Goal: Task Accomplishment & Management: Use online tool/utility

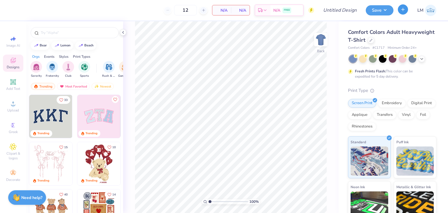
click at [406, 10] on button "button" at bounding box center [403, 9] width 10 height 10
click at [432, 16] on div "LM" at bounding box center [425, 10] width 24 height 11
click at [428, 12] on img at bounding box center [430, 10] width 11 height 11
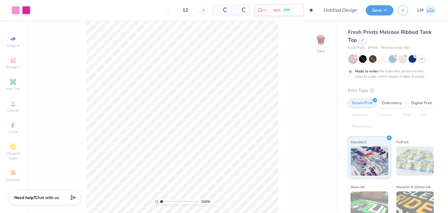
type input "50"
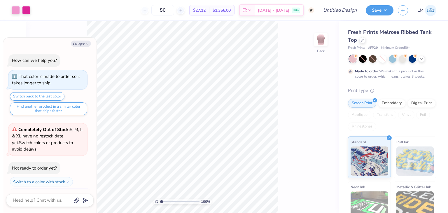
scroll to position [11, 0]
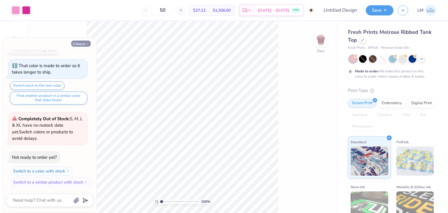
click at [85, 44] on button "Collapse" at bounding box center [81, 44] width 20 height 6
type textarea "x"
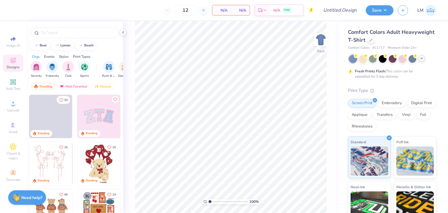
click at [420, 60] on div at bounding box center [422, 58] width 6 height 6
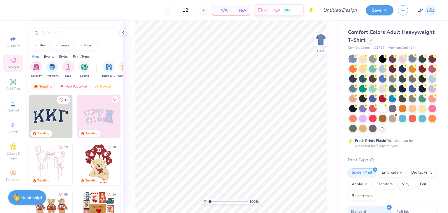
click at [414, 60] on div at bounding box center [413, 59] width 8 height 8
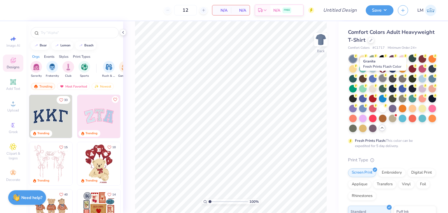
click at [384, 79] on div at bounding box center [383, 78] width 8 height 8
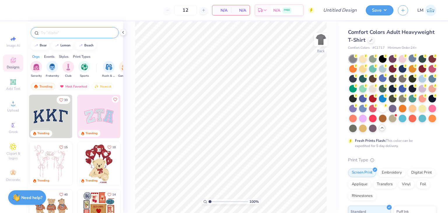
click at [75, 28] on div at bounding box center [75, 32] width 88 height 11
click at [51, 63] on img "filter for Fraternity" at bounding box center [52, 66] width 6 height 7
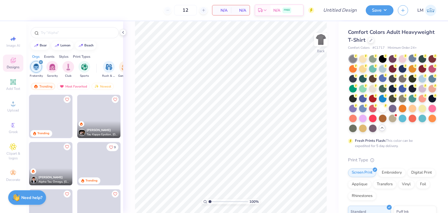
click at [51, 55] on div "Events" at bounding box center [49, 56] width 11 height 5
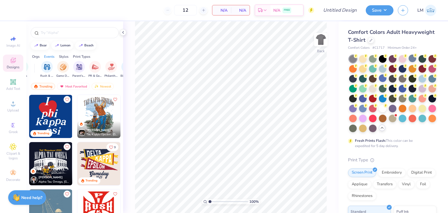
scroll to position [0, 72]
click at [67, 71] on div "filter for Parent's Weekend" at bounding box center [69, 66] width 12 height 12
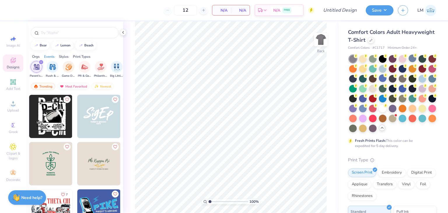
click at [34, 126] on img at bounding box center [50, 116] width 43 height 43
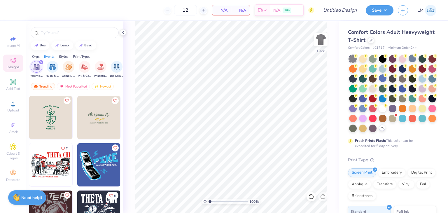
scroll to position [47, 0]
click at [60, 164] on img at bounding box center [50, 164] width 43 height 43
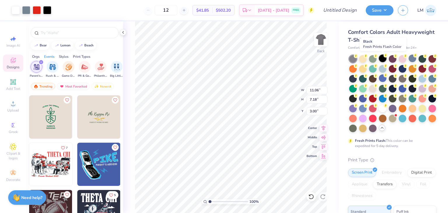
click at [382, 60] on div at bounding box center [383, 59] width 8 height 8
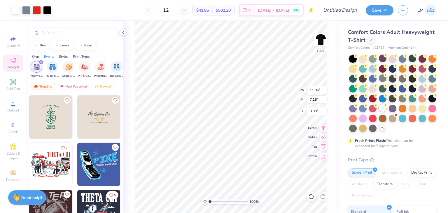
click at [381, 111] on div at bounding box center [383, 108] width 8 height 8
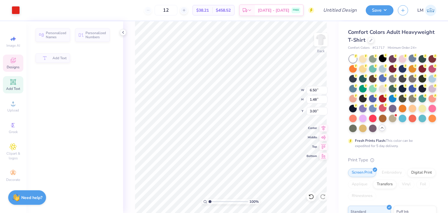
type input "6.50"
type input "1.48"
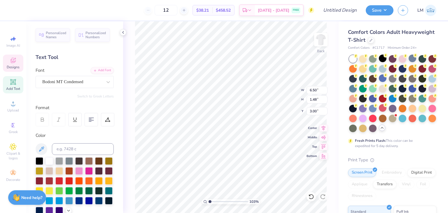
type input "1.03062771288567"
type textarea "THETA DCHI"
type input "1.03062771288567"
type textarea "THETA DeCHI"
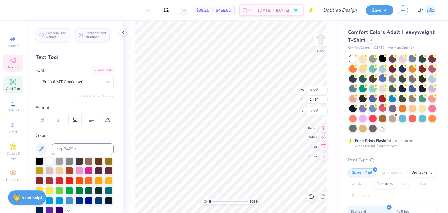
type input "1.03062771288567"
type textarea "THETA DCHI"
type input "1.03062771288567"
type textarea "THETA DECHI"
type input "1.03062771288567"
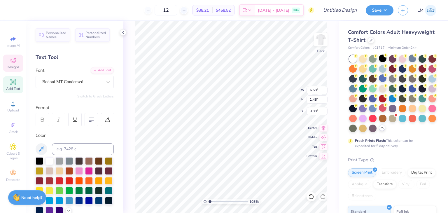
type textarea "THETA DELCHI"
type input "1.03062771288567"
type textarea "THETA DELTCHI"
type input "1.03062771288567"
type textarea "THETA DELTA CHI"
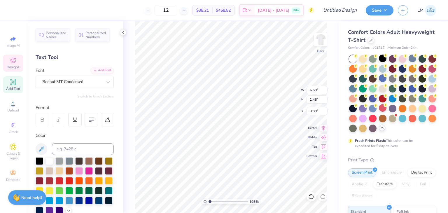
scroll to position [0, 1]
type input "1.03062771288567"
type input "2.70"
type input "1.03062771288567"
type textarea "Parent Weekend 2025"
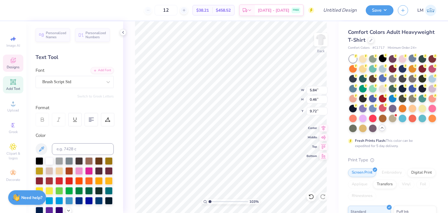
type input "1.03062771288567"
type textarea "Paren Weekend 2025"
type input "1.03062771288567"
type textarea "Pare Weekend 2025"
type input "1.03062771288567"
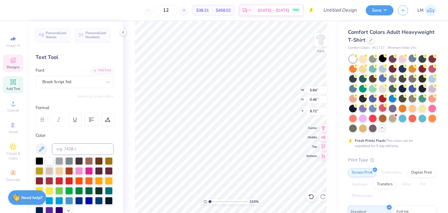
type textarea "Par Weekend 2025"
type input "1.03062771288567"
type textarea "P Weekend 2025"
type input "1.03062771288567"
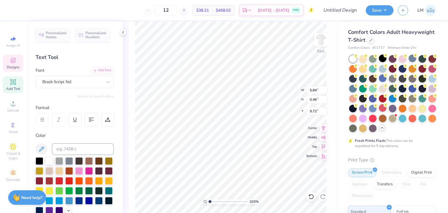
type textarea "Weekend 2025"
type input "1.03062771288567"
type textarea "D Weekend 2025"
type input "1.03062771288567"
type textarea "Da Weekend 2025"
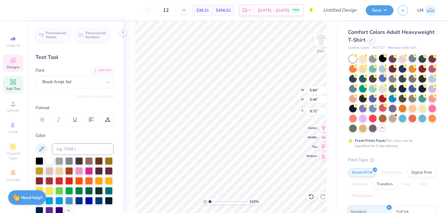
type input "1.03062771288567"
type textarea "Dad Weekend 2025"
type input "1.03062771288567"
type textarea "Dads Weekend 2025"
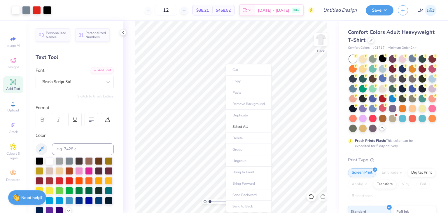
type input "1.03062771288567"
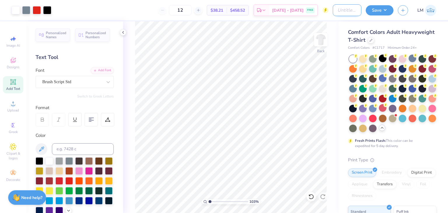
click at [358, 10] on input "Design Title" at bounding box center [347, 10] width 29 height 12
type input "t"
type input "1.03062771288567"
type input "td"
type input "1.03062771288567"
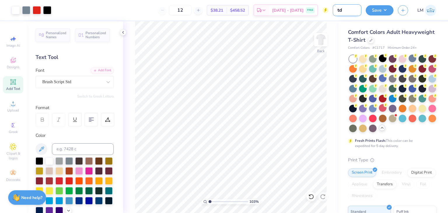
type input "tdx"
type input "1.03062771288567"
type input "tdx"
type input "1.03062771288567"
type input "tdx p"
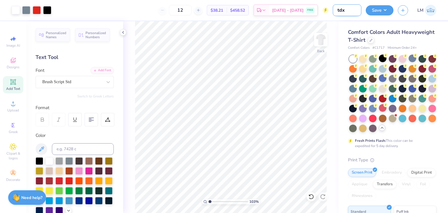
type input "1.03062771288567"
type input "tdx pa"
type input "1.03062771288567"
type input "tdx par"
type input "1.03062771288567"
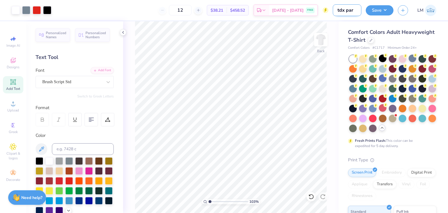
type input "tdx pare"
type input "1.03062771288567"
type input "tdx paren"
type input "1.03062771288567"
type input "tdx parent"
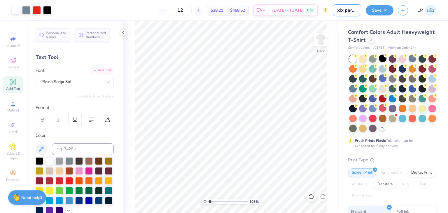
type input "1.03062771288567"
type input "tdx parents"
type input "1.03062771288567"
type input "tdx parents"
type input "1.03062771288567"
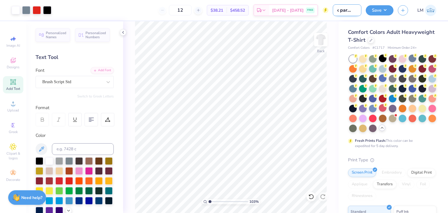
type input "tdx parents w"
type input "1.03062771288567"
type input "tdx parents we"
type input "1.03062771288567"
type input "tdx parents wee"
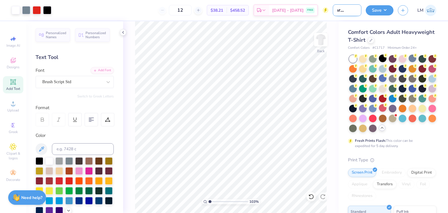
type input "1.03062771288567"
type input "tdx parents week"
type input "1.03062771288567"
type input "tdx parents weeke"
type input "1.03062771288567"
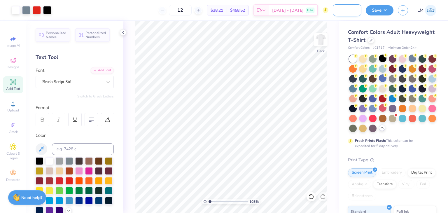
type input "tdx parents weeken"
type input "1.03062771288567"
type input "tdx parents weekend"
type input "1.03062771288567"
type input "tdx parents weekend"
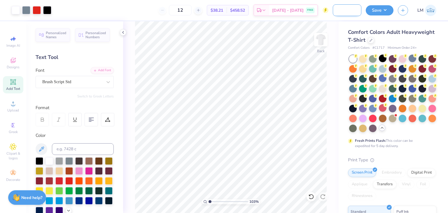
type input "1.03062771288567"
type input "tdx parents weekend e"
type input "1.03062771288567"
type input "tdx parents weekend ex"
type input "1.03062771288567"
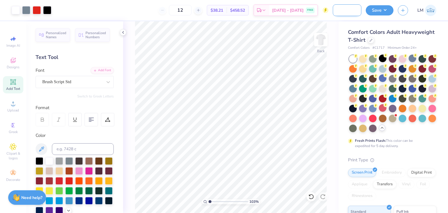
type input "tdx parents weekend exa"
type input "1.03062771288567"
type input "tdx parents weekend exam"
type input "1.03062771288567"
type input "tdx parents weekend examp"
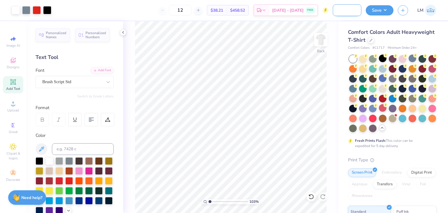
type input "1.03062771288567"
type input "tdx parents weekend exampl"
type input "1.03062771288567"
type input "tdx parents weekend example"
type input "1.03062771288567"
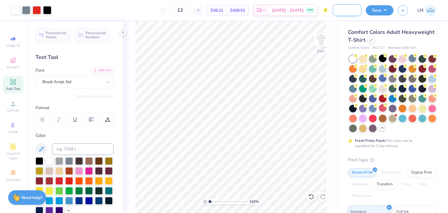
scroll to position [0, 46]
type input "tdx parents weekend example"
click at [381, 8] on button "Save" at bounding box center [380, 9] width 28 height 10
drag, startPoint x: 211, startPoint y: 202, endPoint x: 199, endPoint y: 203, distance: 11.4
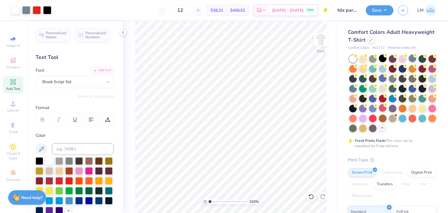
type input "1"
click at [209, 203] on input "range" at bounding box center [228, 201] width 39 height 5
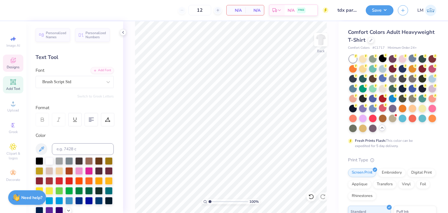
click at [6, 70] on div "Designs" at bounding box center [13, 63] width 20 height 17
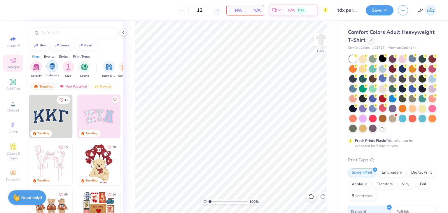
click at [56, 66] on div "filter for Fraternity" at bounding box center [52, 66] width 12 height 12
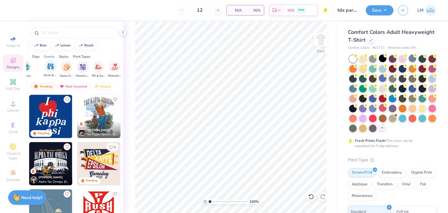
scroll to position [0, 67]
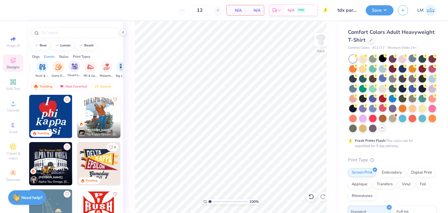
click at [78, 71] on div "Parent's Weekend" at bounding box center [74, 68] width 13 height 17
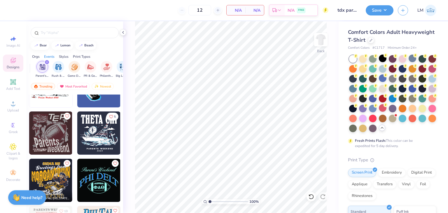
scroll to position [126, 0]
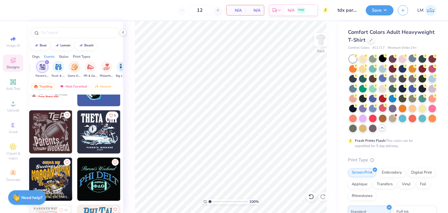
click at [43, 137] on img at bounding box center [50, 131] width 43 height 43
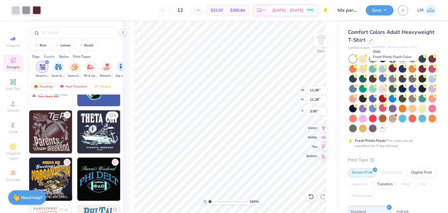
click at [394, 71] on div at bounding box center [393, 69] width 8 height 8
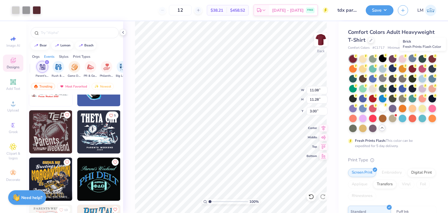
click at [431, 61] on div at bounding box center [433, 59] width 8 height 8
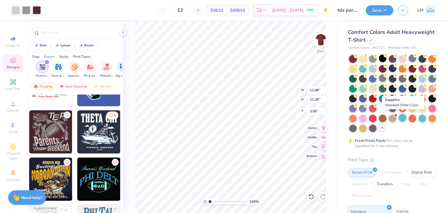
scroll to position [1, 0]
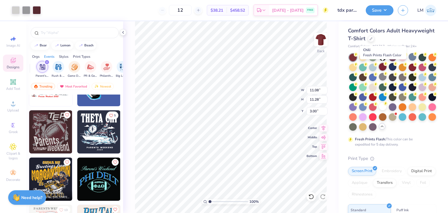
click at [382, 68] on div at bounding box center [383, 67] width 8 height 8
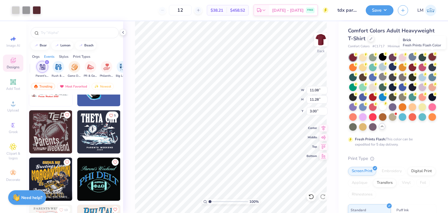
click at [431, 58] on div at bounding box center [433, 57] width 8 height 8
click at [382, 127] on icon at bounding box center [382, 126] width 5 height 5
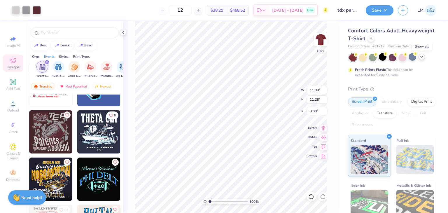
click at [424, 57] on icon at bounding box center [422, 57] width 5 height 5
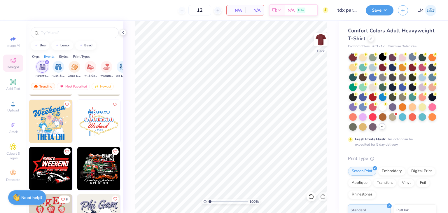
scroll to position [327, 0]
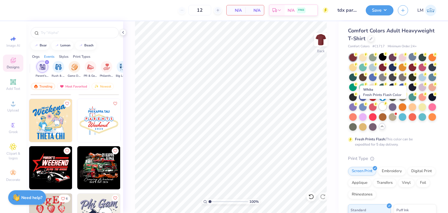
click at [382, 109] on div at bounding box center [383, 107] width 8 height 8
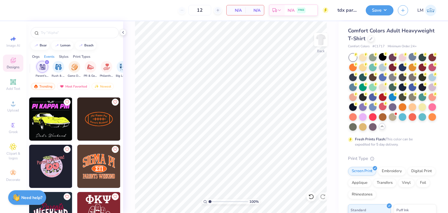
scroll to position [566, 0]
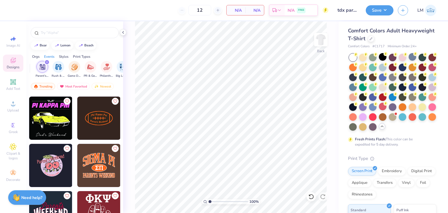
click at [108, 171] on img at bounding box center [98, 165] width 43 height 43
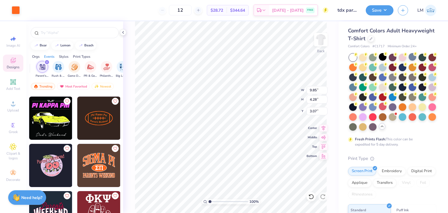
type input "9.85"
type input "4.28"
type input "3.07"
type input "9.85"
type input "4.28"
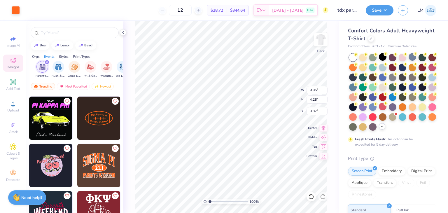
type input "3.07"
type input "10.00"
type input "4.49"
type input "3.00"
type input "9.85"
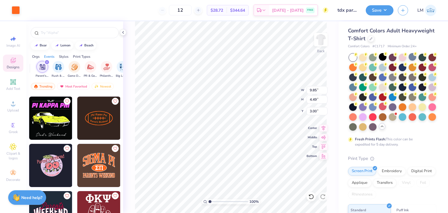
type input "4.28"
type input "3.07"
click at [14, 88] on span "Add Text" at bounding box center [13, 88] width 14 height 5
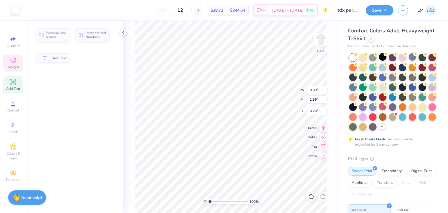
type input "9.99"
type input "1.39"
type input "9.29"
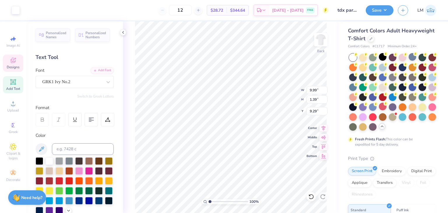
type input "2.36"
type input "1.37"
type input "6.95"
type input "10.00"
type input "4.49"
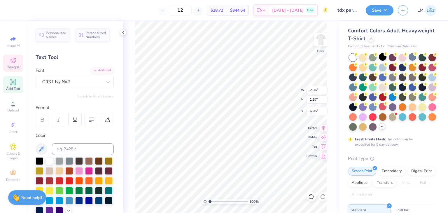
type input "3.00"
type input "9.99"
type input "1.39"
type input "9.29"
type input "2.36"
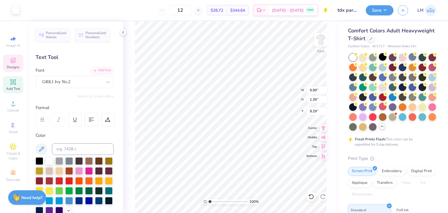
type input "1.37"
type input "6.95"
type textarea "S"
type textarea "q"
type textarea "QDC"
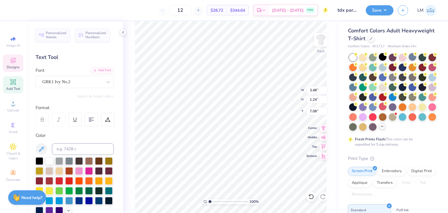
type input "3.48"
type input "1.24"
type input "7.03"
type input "5.59"
type input "1.62"
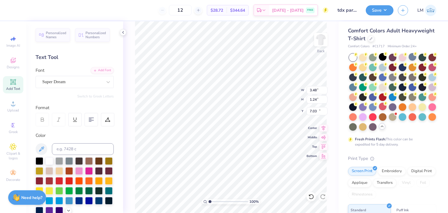
type input "11.69"
click at [12, 69] on div "Designs" at bounding box center [13, 63] width 20 height 17
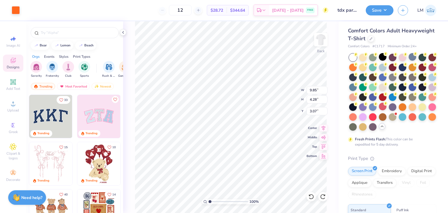
type input "9.85"
type input "4.28"
type input "3.07"
click at [51, 71] on div "filter for Fraternity" at bounding box center [52, 67] width 12 height 12
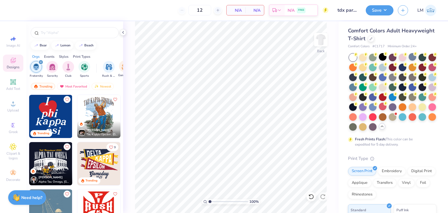
click at [122, 71] on div "Game Day" at bounding box center [124, 68] width 13 height 17
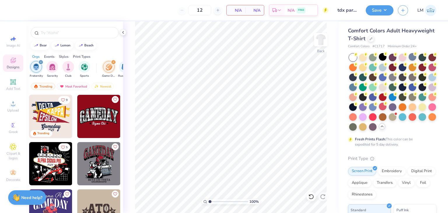
click at [114, 62] on icon "filter for Game Day" at bounding box center [113, 62] width 2 height 2
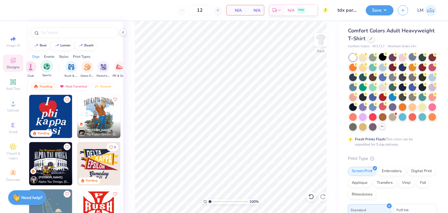
scroll to position [0, 39]
click at [107, 69] on div "filter for Parent's Weekend" at bounding box center [103, 66] width 12 height 12
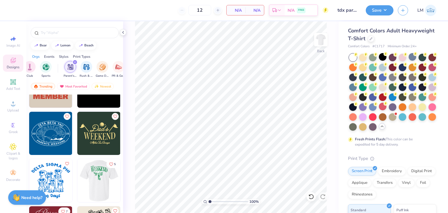
scroll to position [785, 0]
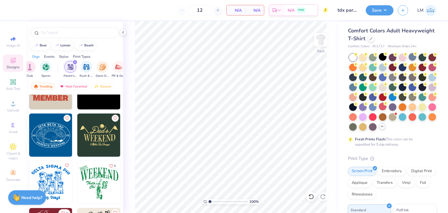
click at [89, 173] on img at bounding box center [98, 182] width 43 height 43
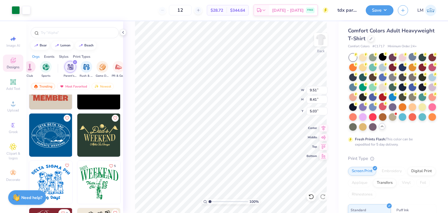
type input "9.51"
type input "8.41"
type input "5.03"
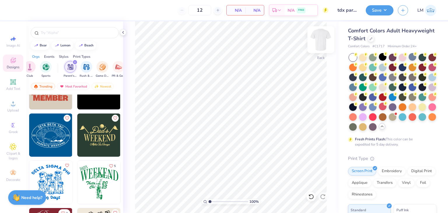
click at [325, 38] on img at bounding box center [320, 39] width 23 height 23
click at [95, 183] on img at bounding box center [98, 182] width 43 height 43
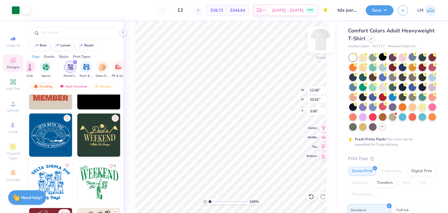
click at [326, 41] on img at bounding box center [320, 39] width 23 height 23
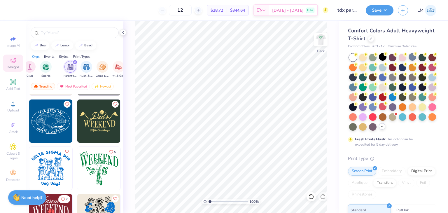
scroll to position [805, 0]
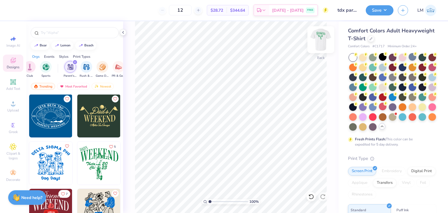
click at [322, 48] on img at bounding box center [320, 39] width 23 height 23
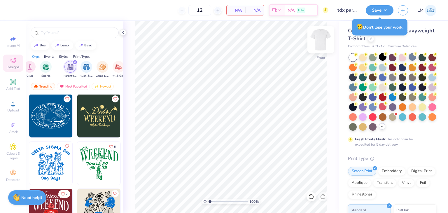
click at [323, 40] on img at bounding box center [320, 39] width 23 height 23
click at [321, 48] on img at bounding box center [320, 39] width 23 height 23
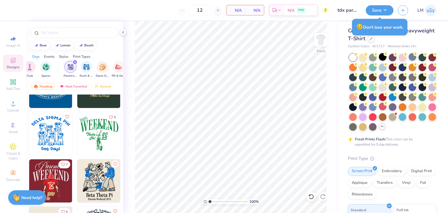
click at [89, 143] on img at bounding box center [98, 133] width 43 height 43
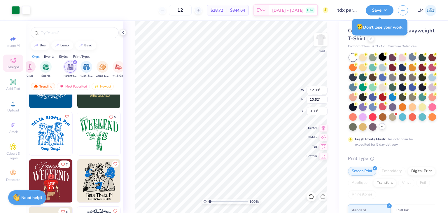
click at [384, 57] on div at bounding box center [383, 57] width 8 height 8
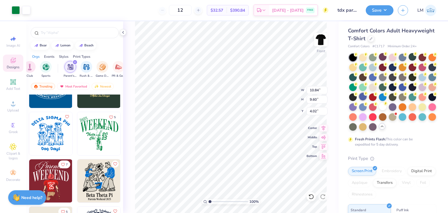
type input "10.84"
type input "9.60"
click at [380, 106] on div at bounding box center [383, 107] width 8 height 8
click at [17, 12] on div at bounding box center [16, 10] width 8 height 8
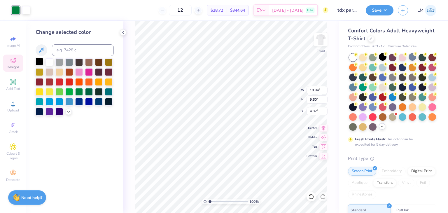
click at [41, 60] on div at bounding box center [40, 62] width 8 height 8
click at [59, 83] on div at bounding box center [59, 82] width 8 height 8
click at [49, 84] on div at bounding box center [50, 82] width 8 height 8
click at [40, 83] on div at bounding box center [40, 82] width 8 height 8
type input "3.00"
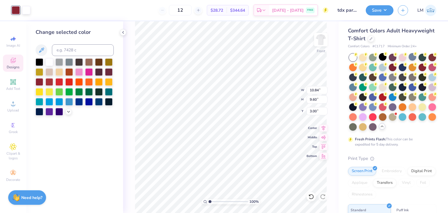
click at [328, 46] on div "100 % Front W 10.84 10.84 " H 9.60 9.60 " Y 3.00 3.00 " Center Middle Top Bottom" at bounding box center [231, 117] width 216 height 192
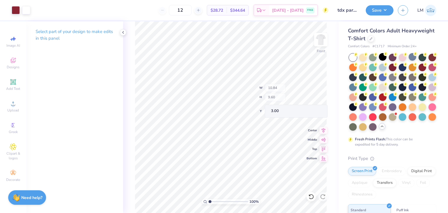
click at [126, 90] on div "100 % Front W 10.84 H 9.60 Y 3.00 Center Middle Top Bottom" at bounding box center [231, 117] width 216 height 192
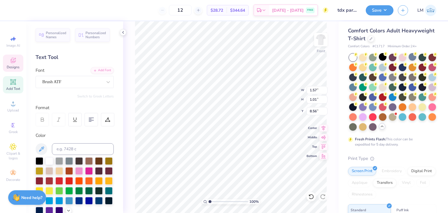
type input "1.57"
type input "1.01"
type input "8.56"
type input "2.59"
type input "0.98"
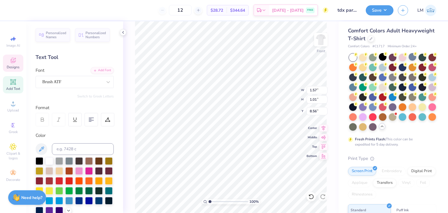
type input "7.49"
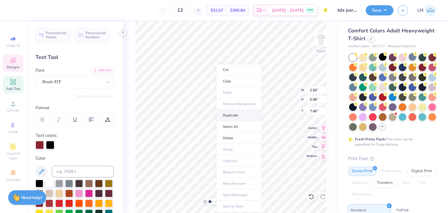
click at [225, 114] on li "Duplicate" at bounding box center [239, 115] width 46 height 11
type input "8.49"
type input "1.57"
type input "1.01"
type input "9.05"
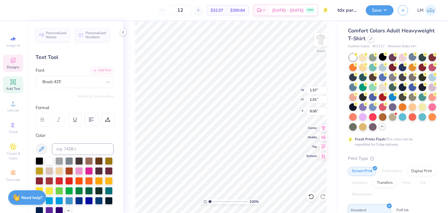
type input "2.59"
type input "0.98"
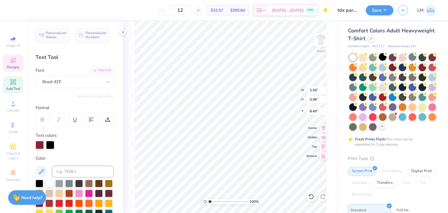
type input "8.56"
type textarea "T"
type textarea "Delta"
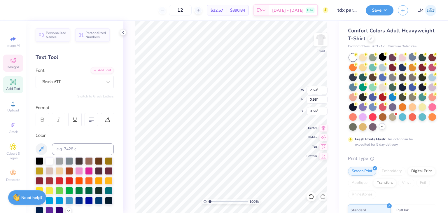
type input "1.57"
type input "1.01"
type input "9.52"
type input "2.55"
type input "0.94"
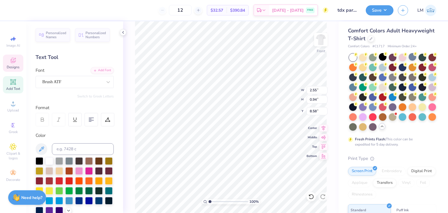
type input "8.56"
type input "1.57"
type input "1.01"
type input "9.56"
type input "1.15096073748033"
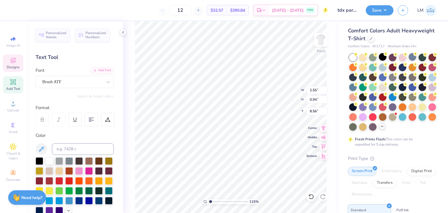
type input "1.57"
type input "1.01"
type input "9.56"
type input "1.15096073748033"
type input "9.54"
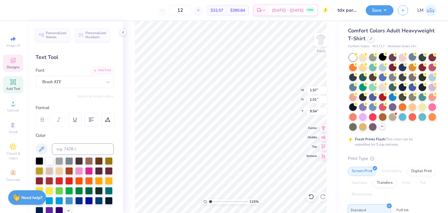
type input "1.15096073748033"
type input "9.56"
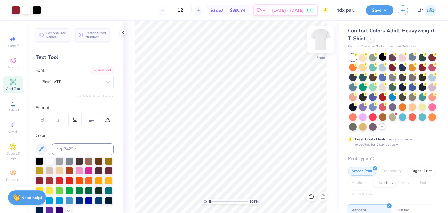
click at [314, 49] on img at bounding box center [320, 39] width 23 height 23
click at [321, 41] on img at bounding box center [320, 39] width 23 height 23
click at [316, 46] on img at bounding box center [320, 39] width 23 height 23
click at [38, 14] on div at bounding box center [37, 10] width 8 height 8
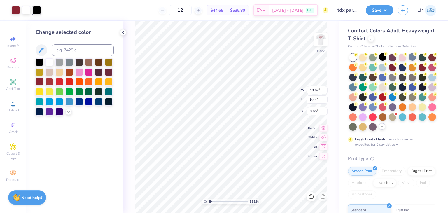
click at [38, 84] on div at bounding box center [40, 82] width 8 height 8
click at [40, 13] on div at bounding box center [37, 10] width 8 height 8
click at [41, 84] on div at bounding box center [40, 82] width 8 height 8
click at [35, 14] on div at bounding box center [37, 10] width 8 height 8
click at [69, 91] on div at bounding box center [69, 92] width 8 height 8
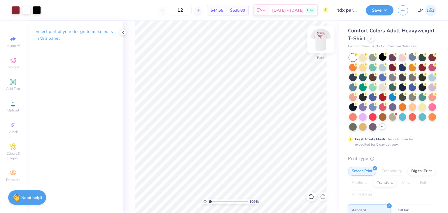
click at [319, 43] on img at bounding box center [320, 39] width 23 height 23
click at [323, 44] on img at bounding box center [320, 39] width 23 height 23
type input "1.09092577059961"
type input "3.00"
type input "1"
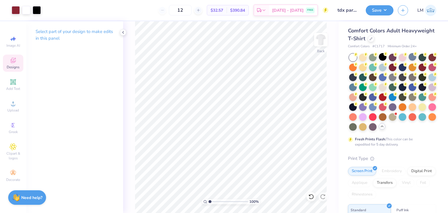
click at [17, 72] on div "Designs" at bounding box center [13, 63] width 20 height 17
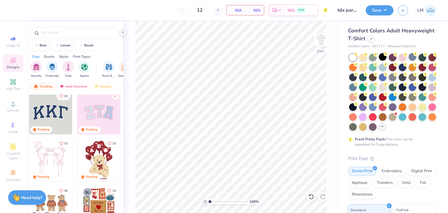
scroll to position [5, 0]
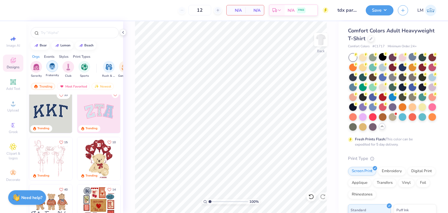
click at [49, 69] on img "filter for Fraternity" at bounding box center [52, 66] width 6 height 7
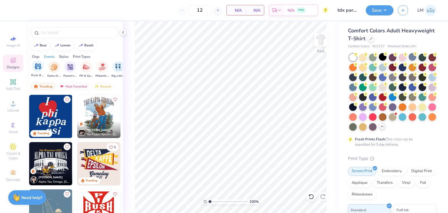
scroll to position [0, 70]
click at [67, 70] on div "filter for Parent's Weekend" at bounding box center [71, 66] width 12 height 12
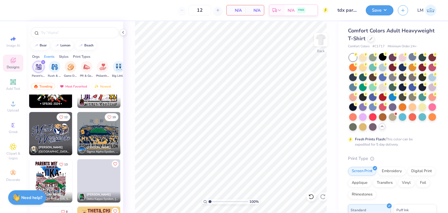
scroll to position [1875, 0]
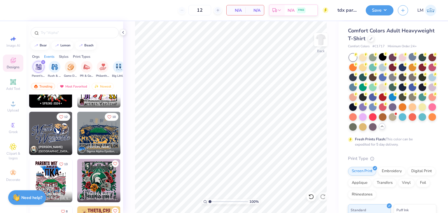
click at [108, 129] on img at bounding box center [98, 133] width 43 height 43
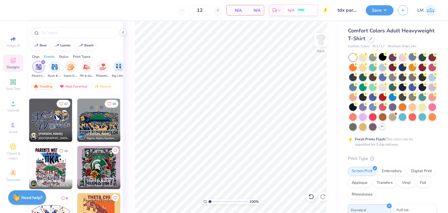
click at [36, 165] on img at bounding box center [50, 167] width 43 height 43
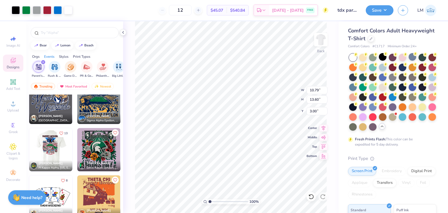
scroll to position [1906, 0]
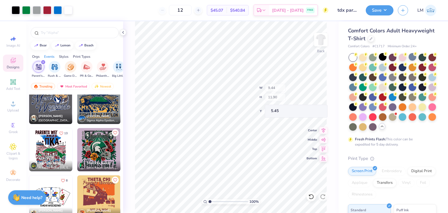
type input "9.44"
type input "11.90"
type input "5.45"
type input "3.00"
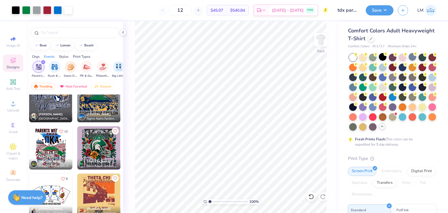
scroll to position [1906, 0]
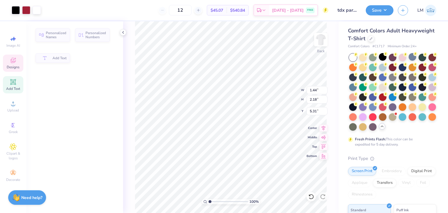
type input "1.44"
type input "2.18"
type input "5.31"
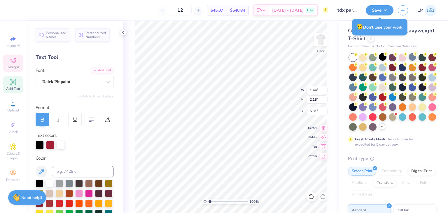
type textarea "Q"
type textarea "q"
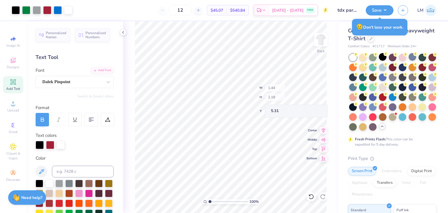
type input "9.44"
type input "11.90"
type input "3.00"
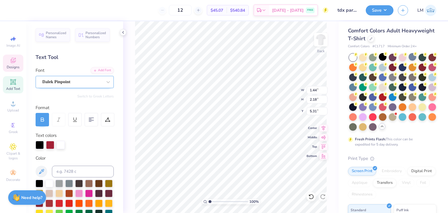
click at [86, 84] on div "Dalek Pinpoint" at bounding box center [72, 81] width 61 height 9
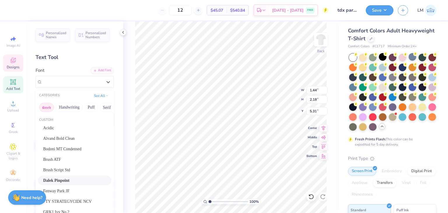
click at [51, 107] on button "Greek" at bounding box center [46, 107] width 15 height 9
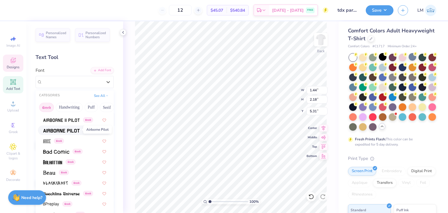
scroll to position [30, 0]
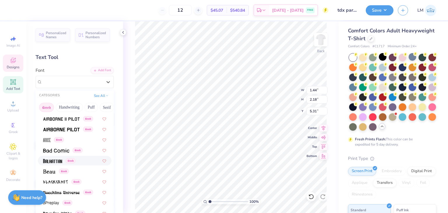
click at [61, 161] on img at bounding box center [52, 161] width 19 height 4
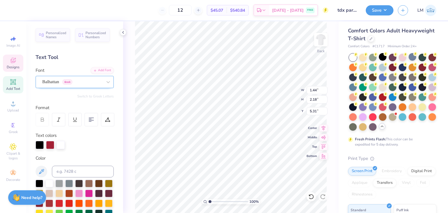
type textarea "p"
click at [83, 86] on div "Balhattan Greek" at bounding box center [75, 82] width 78 height 12
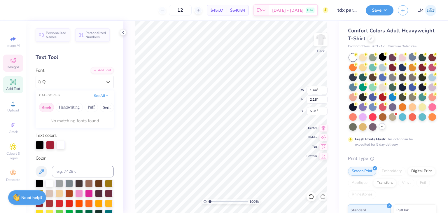
scroll to position [0, 0]
type input "Q"
type textarea "SEWQDPQp"
